Goal: Find specific page/section: Find specific page/section

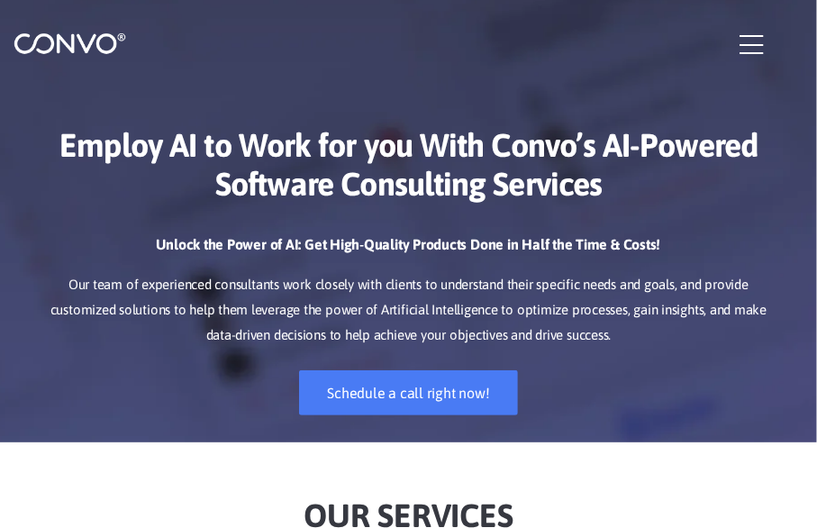
click at [752, 36] on icon "button" at bounding box center [751, 45] width 23 height 27
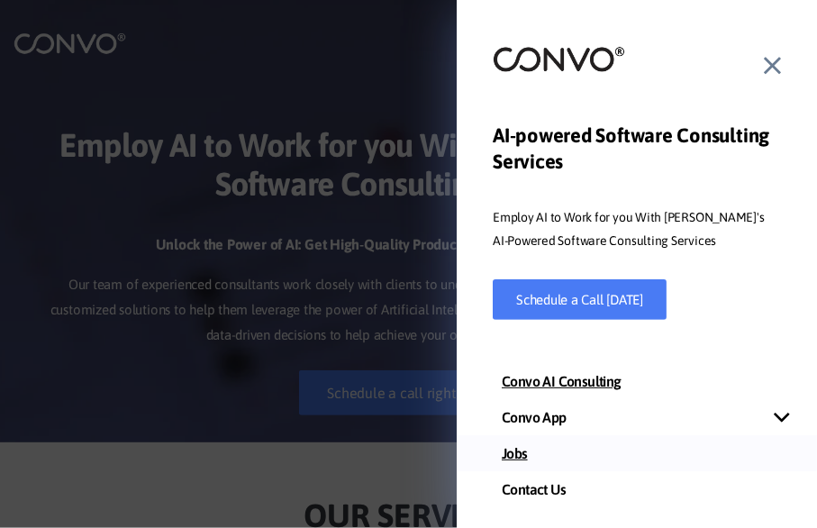
click at [525, 454] on link "Jobs" at bounding box center [637, 453] width 360 height 36
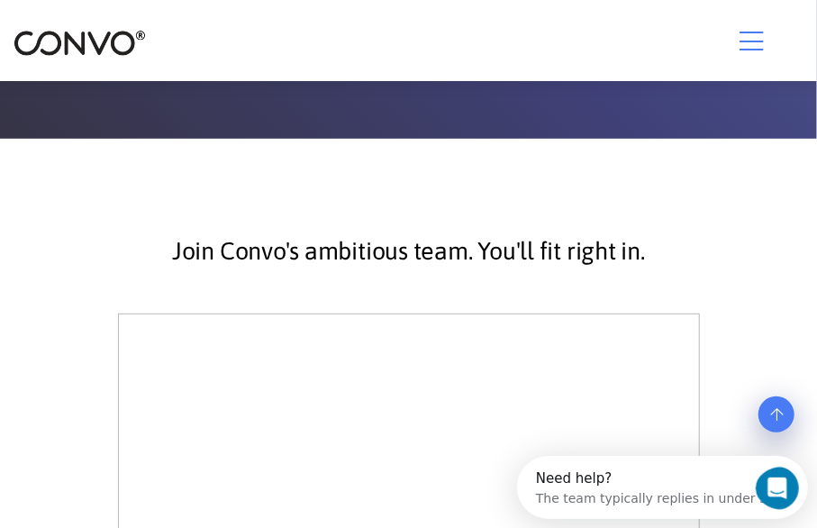
drag, startPoint x: 100, startPoint y: 369, endPoint x: 186, endPoint y: 430, distance: 104.7
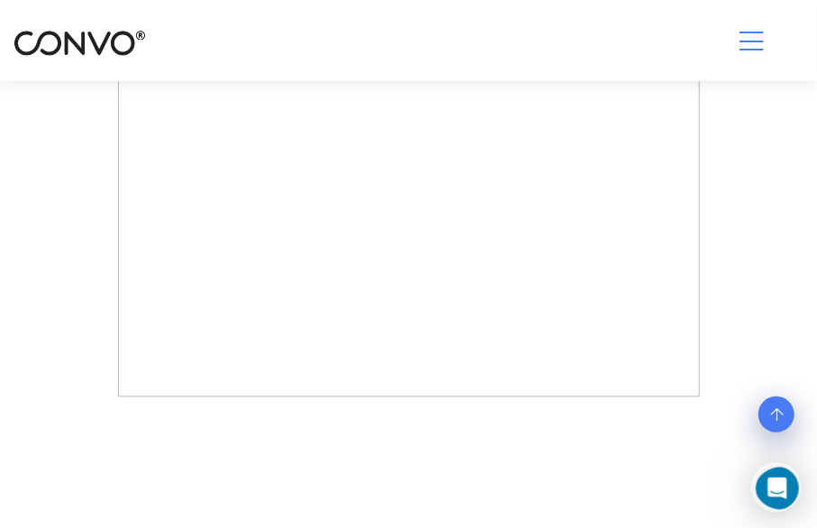
drag, startPoint x: 141, startPoint y: 414, endPoint x: 477, endPoint y: -77, distance: 594.9
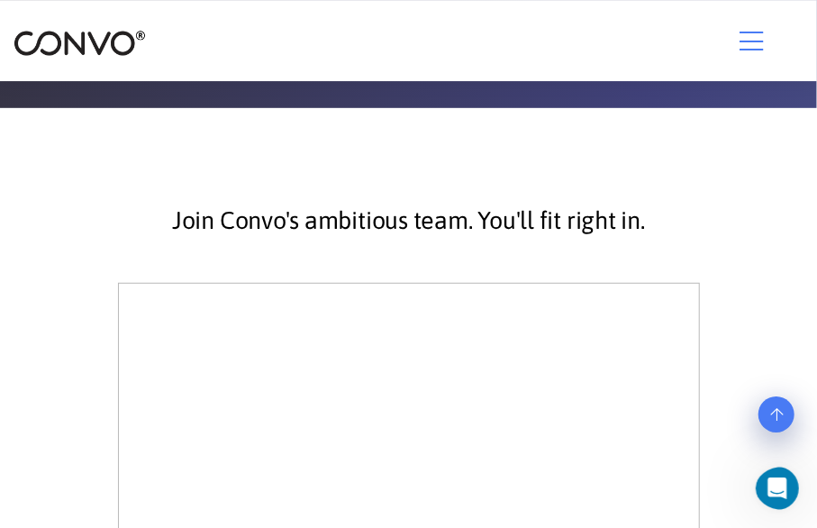
scroll to position [342, 0]
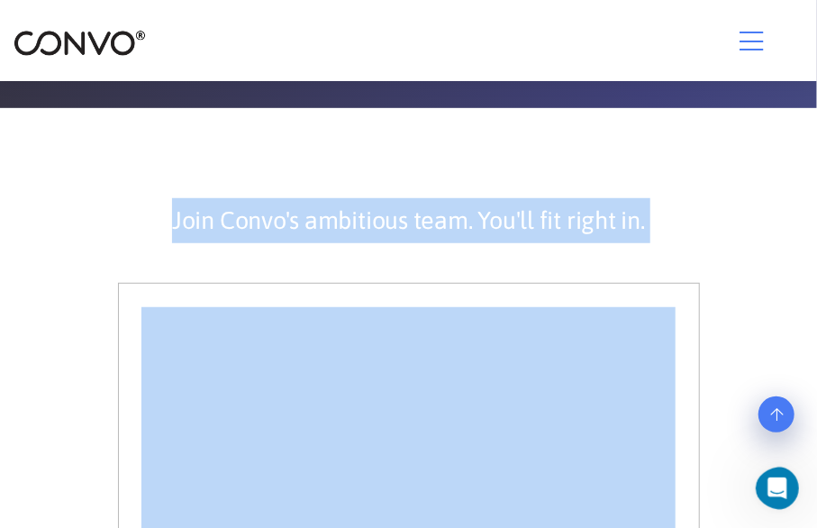
drag, startPoint x: 102, startPoint y: 283, endPoint x: 419, endPoint y: 476, distance: 371.1
drag, startPoint x: 156, startPoint y: 282, endPoint x: 238, endPoint y: 436, distance: 174.5
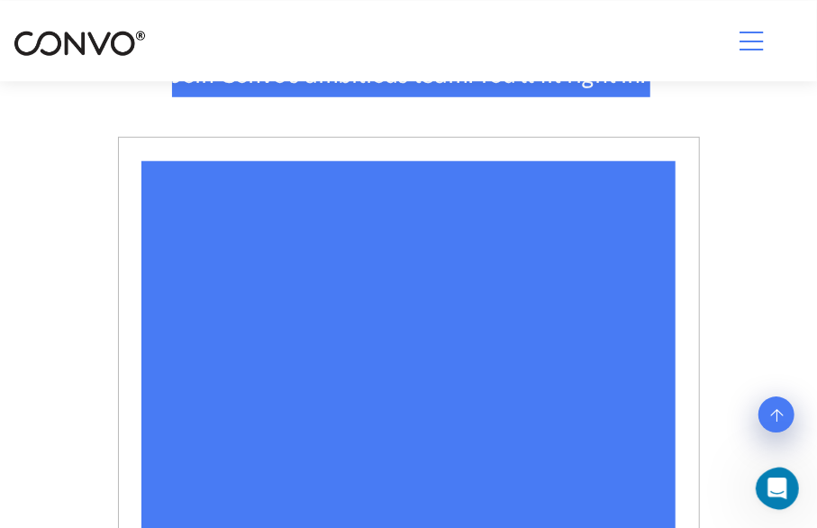
scroll to position [353, 0]
